Goal: Task Accomplishment & Management: Use online tool/utility

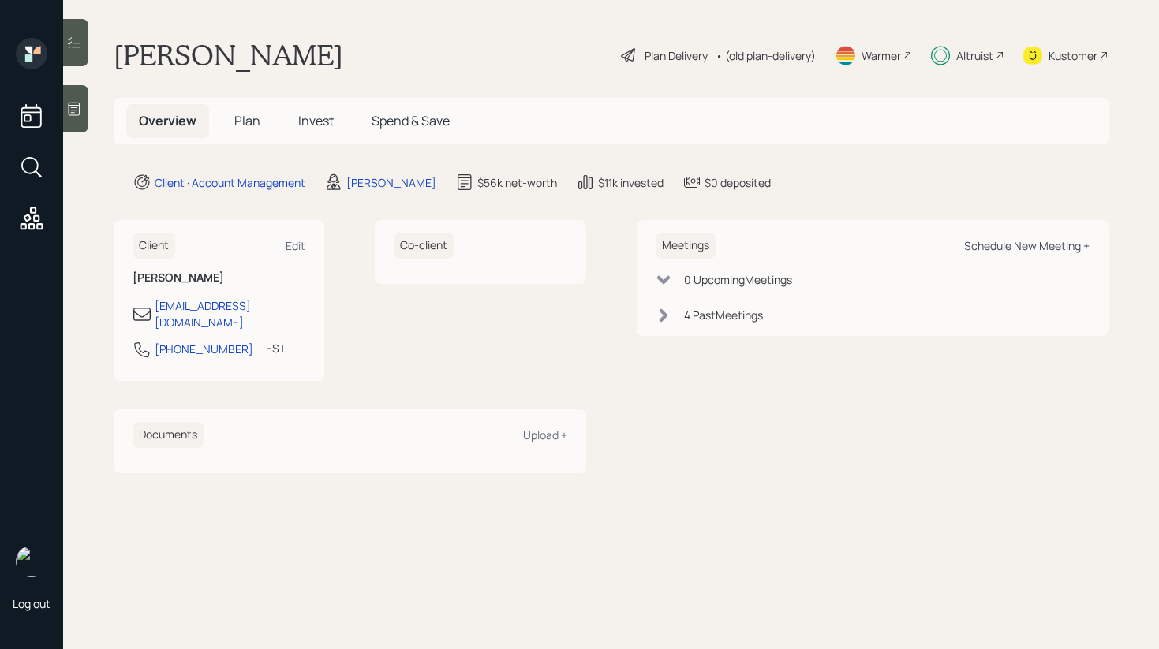
click at [1077, 239] on div "Schedule New Meeting +" at bounding box center [1026, 245] width 125 height 15
select select "d946c976-65aa-4529-ac9d-02c4f1114fc0"
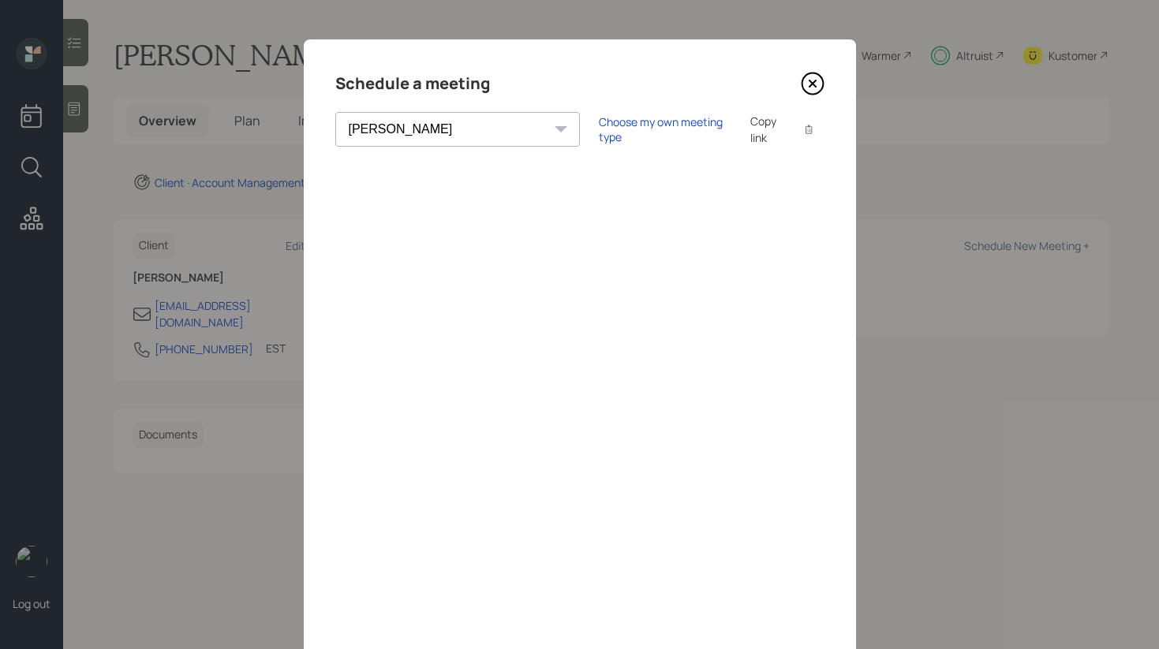
click at [811, 84] on icon at bounding box center [812, 83] width 6 height 6
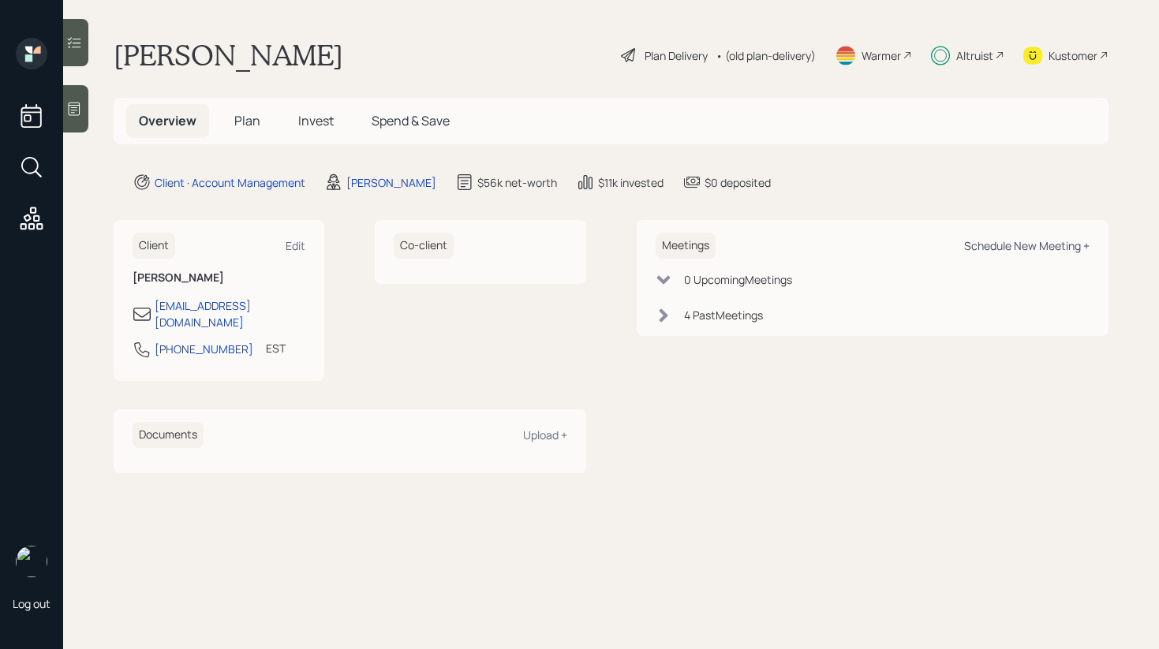
click at [1058, 253] on div "Schedule New Meeting +" at bounding box center [1026, 245] width 125 height 15
select select "d946c976-65aa-4529-ac9d-02c4f1114fc0"
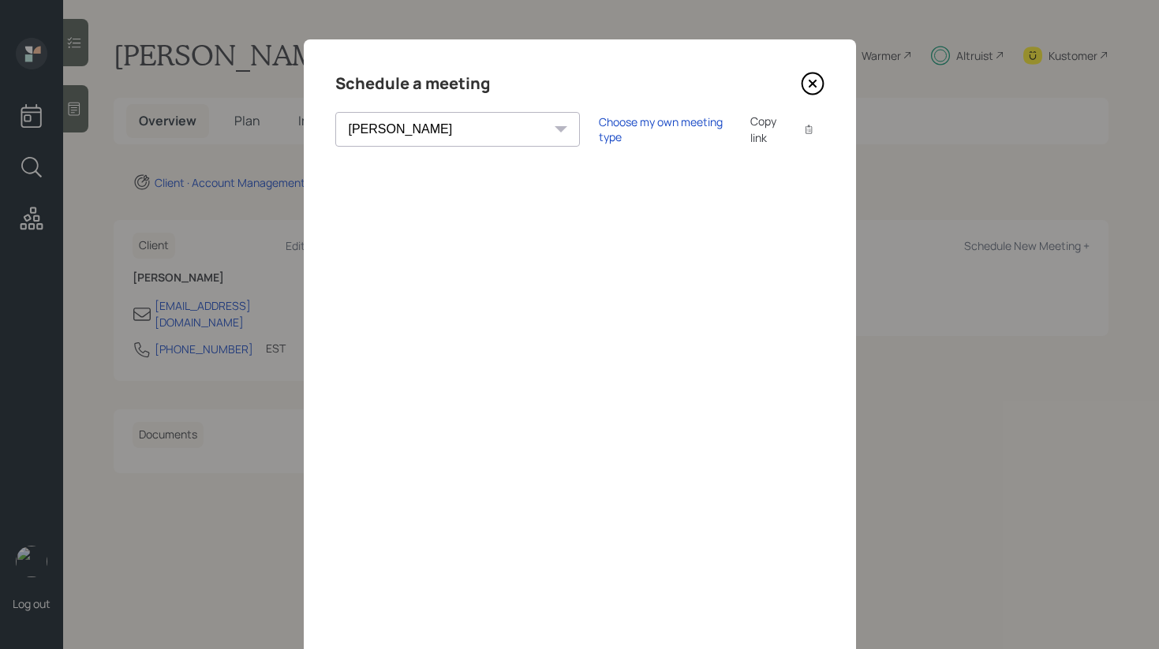
click at [808, 92] on icon at bounding box center [812, 83] width 21 height 21
